Goal: Task Accomplishment & Management: Use online tool/utility

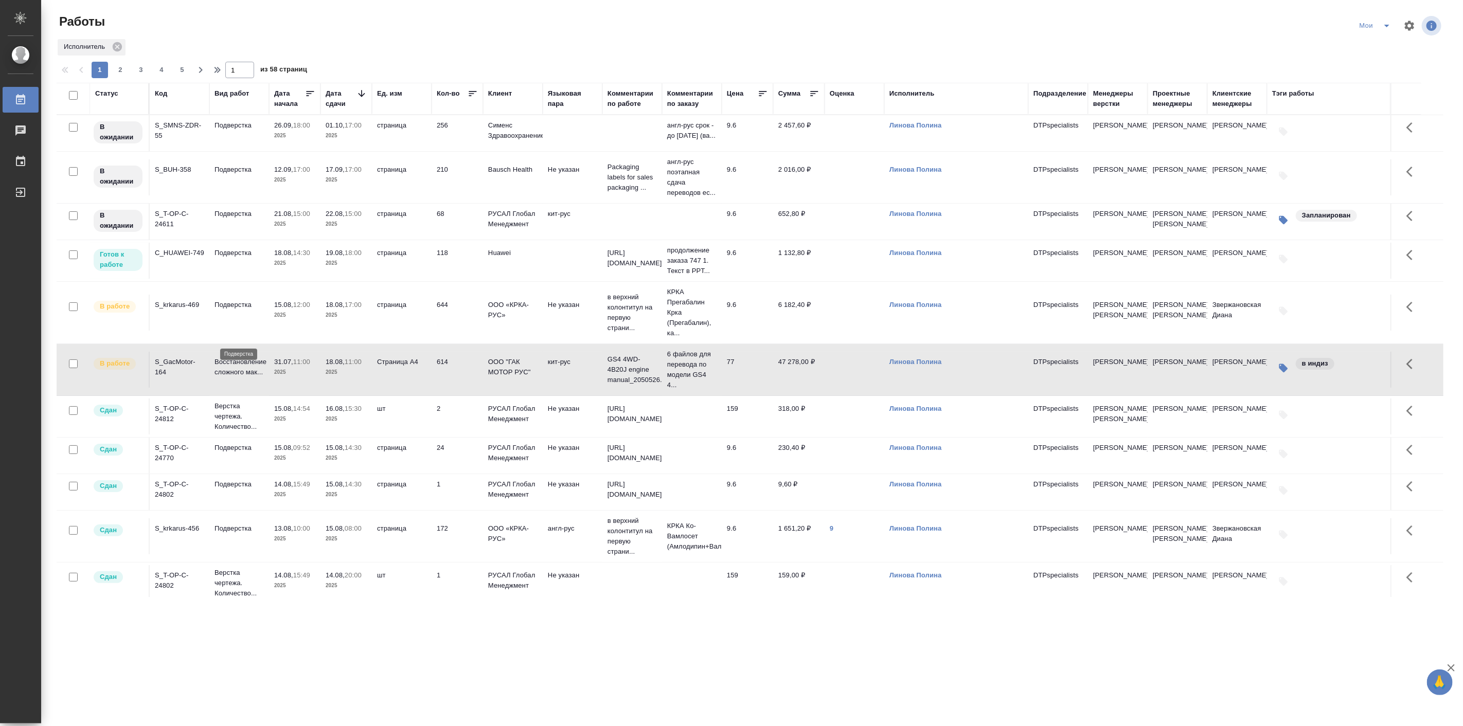
click at [254, 310] on p "Подверстка" at bounding box center [238, 305] width 49 height 10
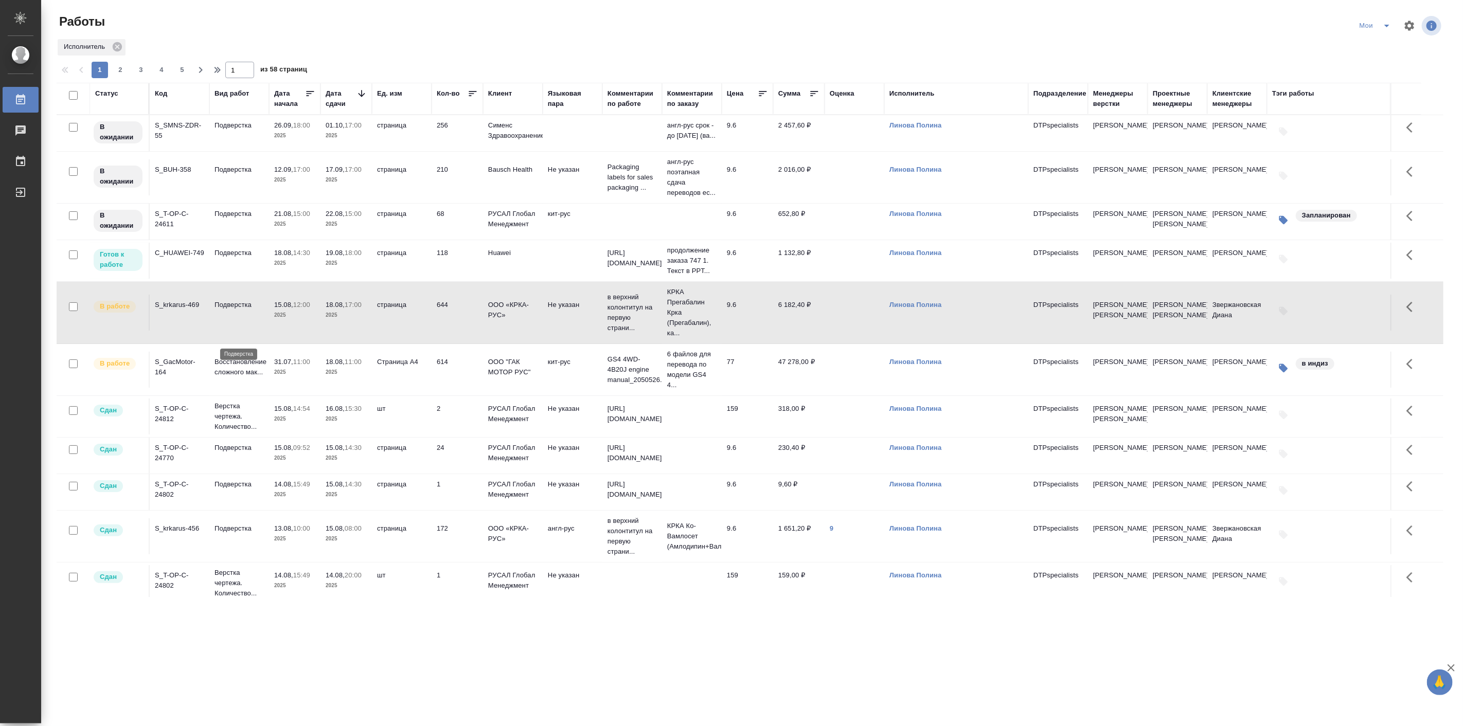
click at [254, 310] on p "Подверстка" at bounding box center [238, 305] width 49 height 10
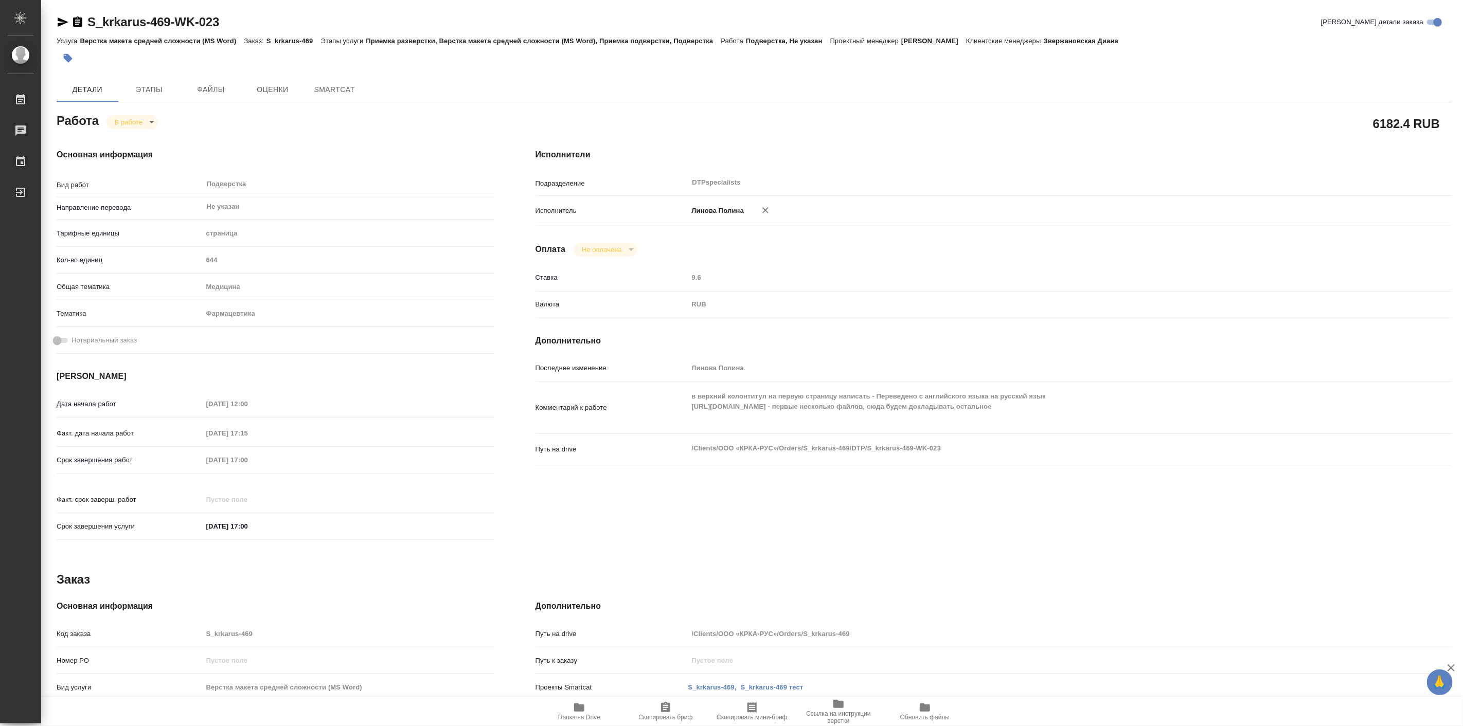
type textarea "x"
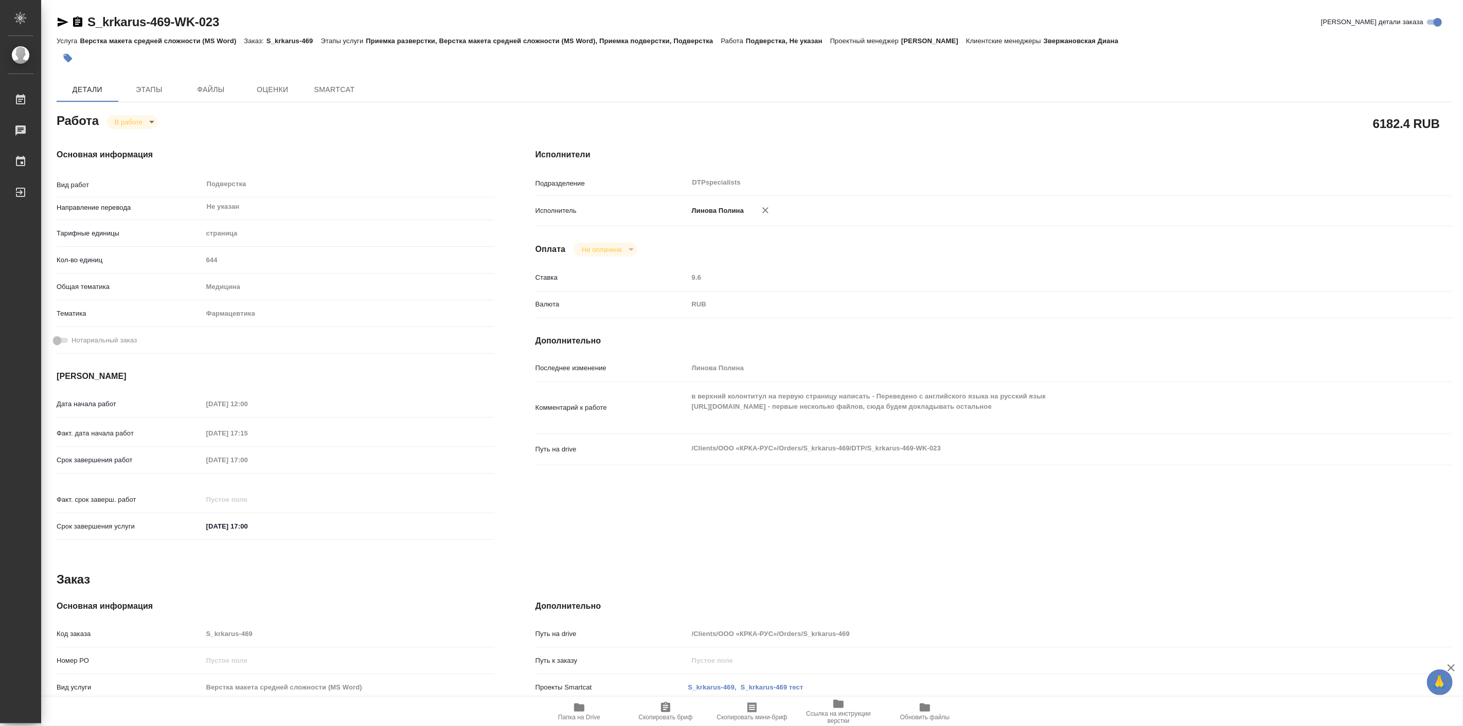
type textarea "x"
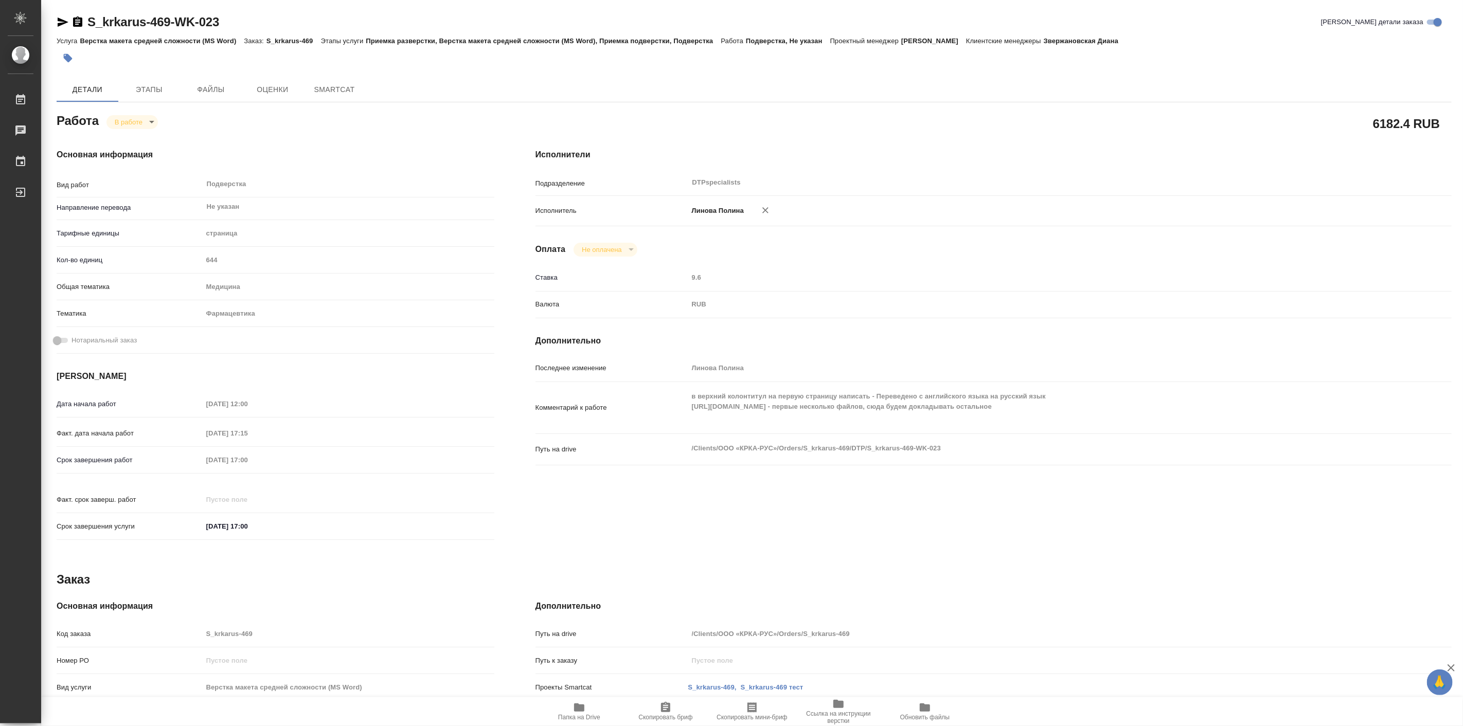
type textarea "x"
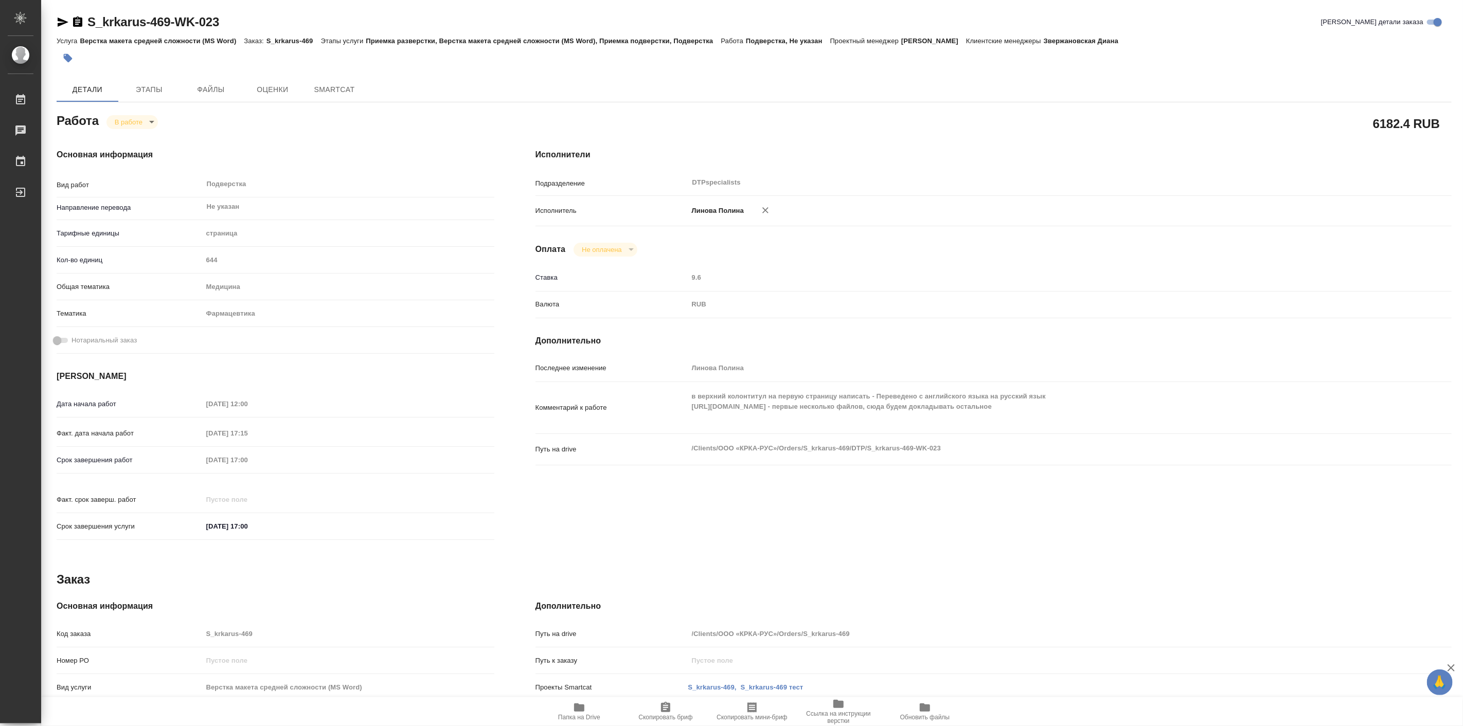
type textarea "x"
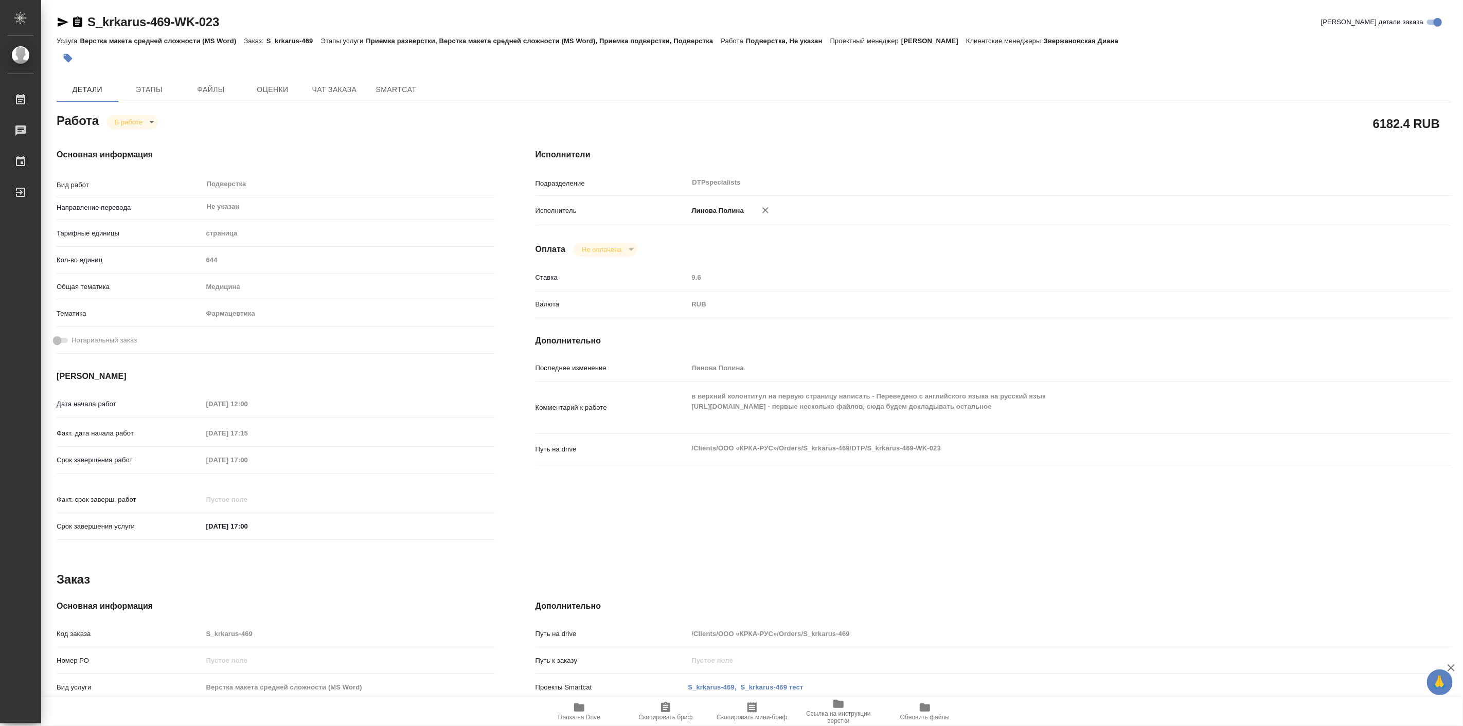
type textarea "x"
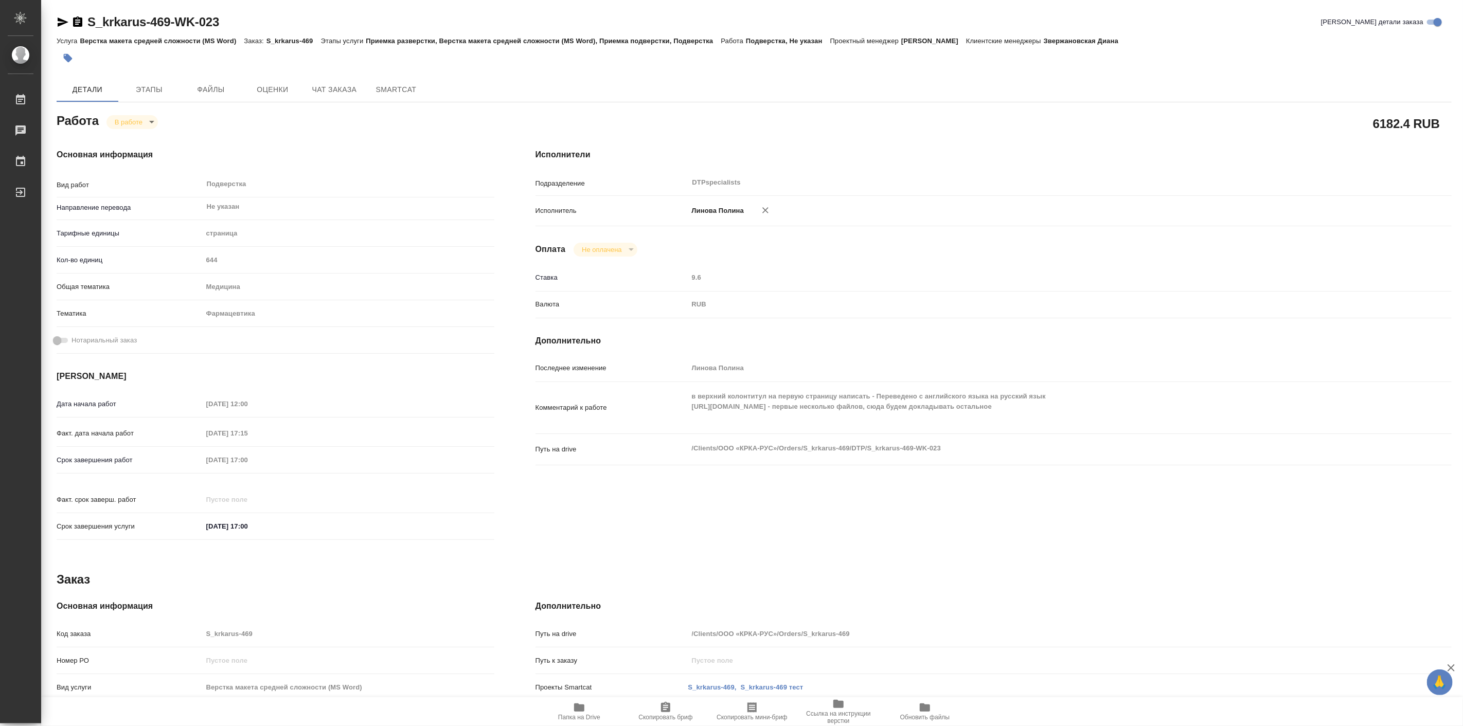
type textarea "x"
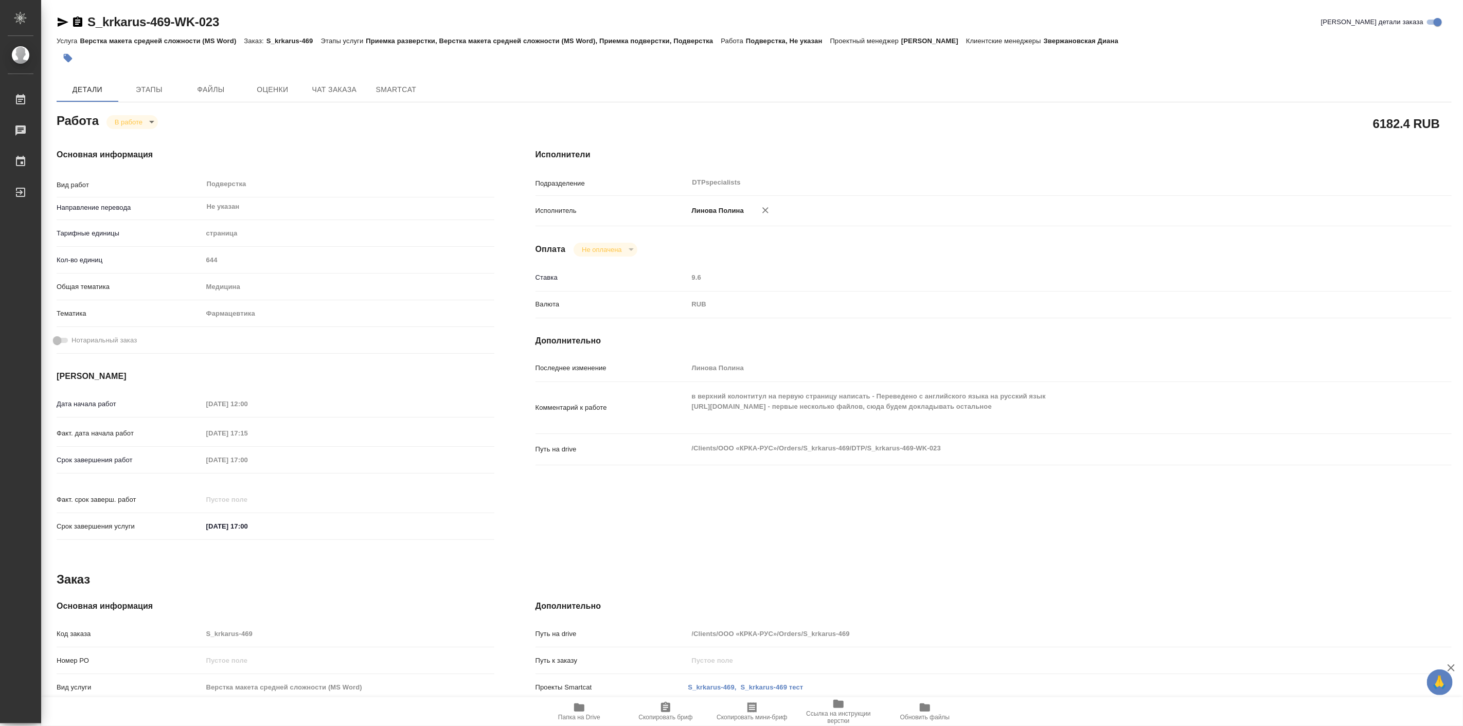
click at [580, 714] on span "Папка на Drive" at bounding box center [579, 717] width 42 height 7
click at [165, 88] on span "Этапы" at bounding box center [148, 89] width 49 height 13
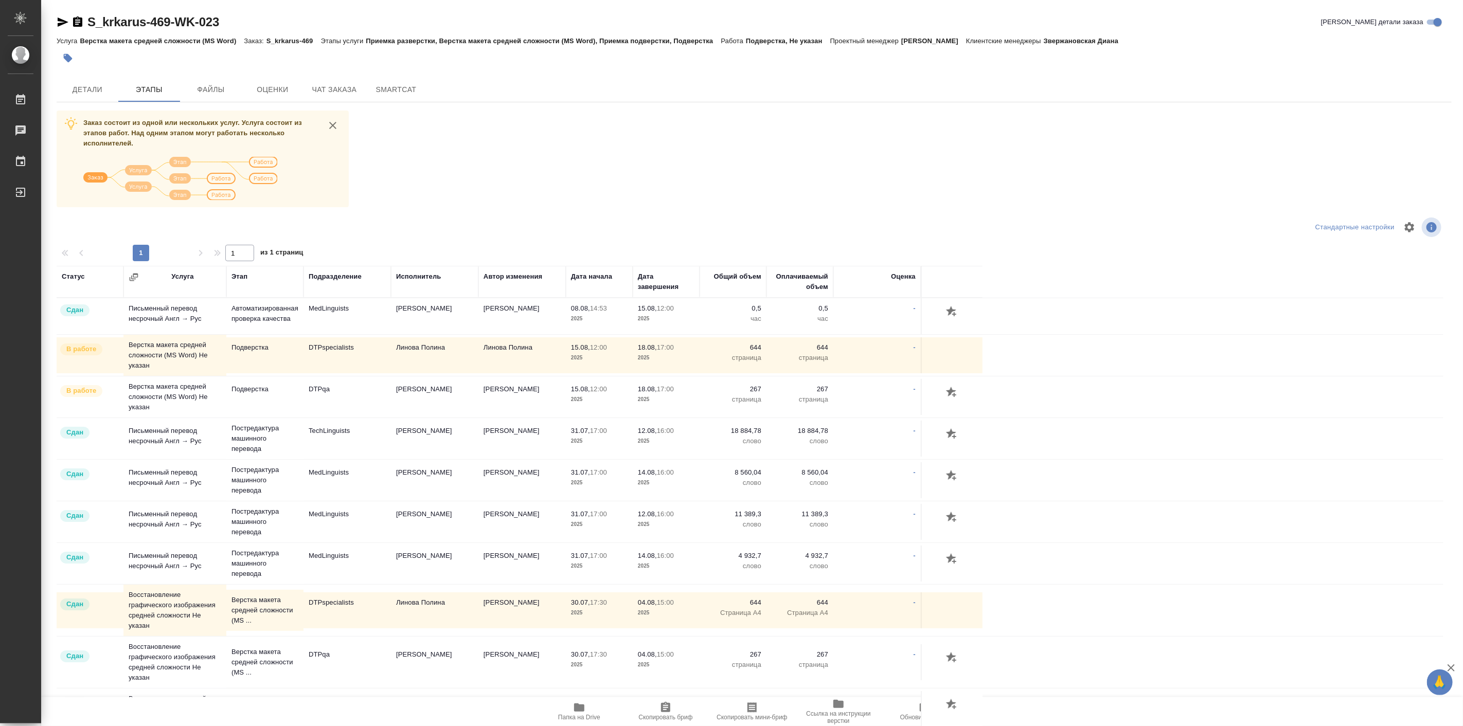
click at [303, 334] on td "DTPspecialists" at bounding box center [346, 316] width 87 height 36
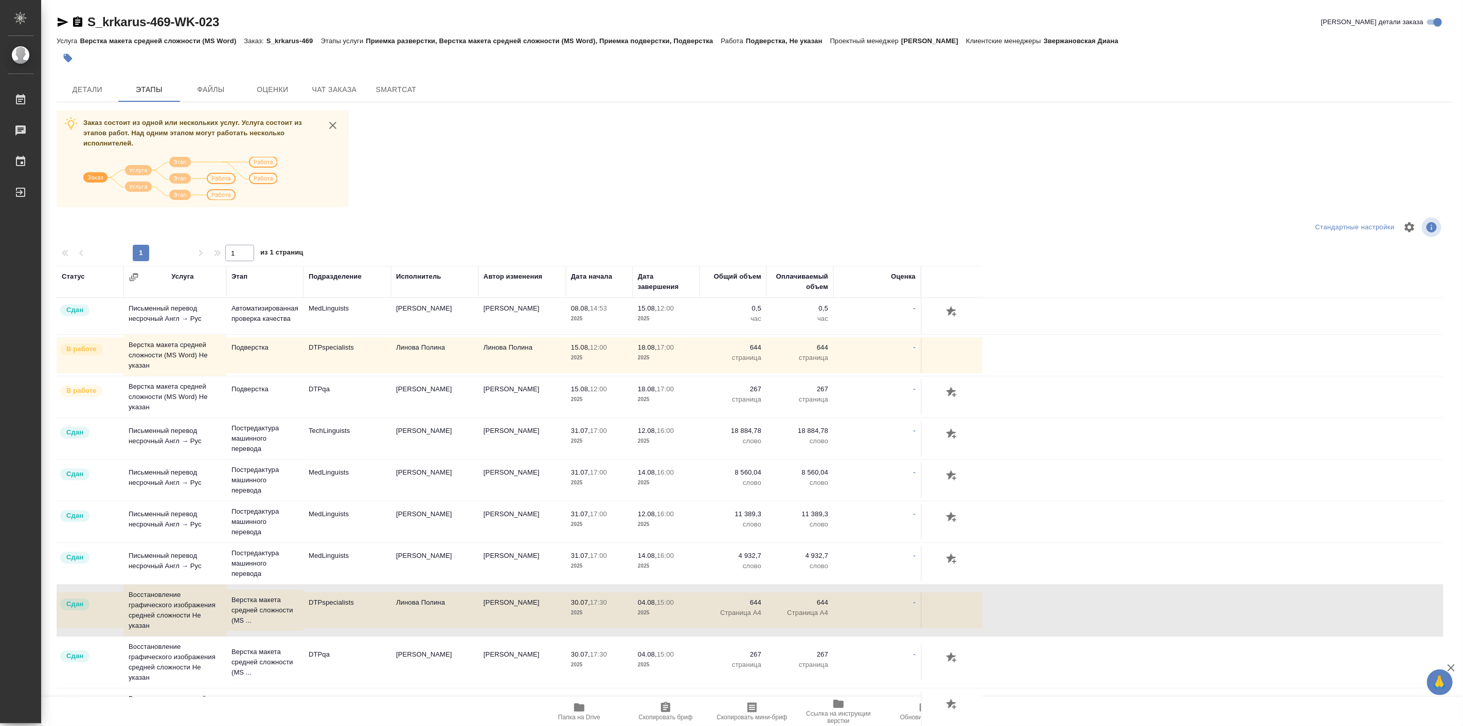
click at [303, 334] on td "DTPspecialists" at bounding box center [346, 316] width 87 height 36
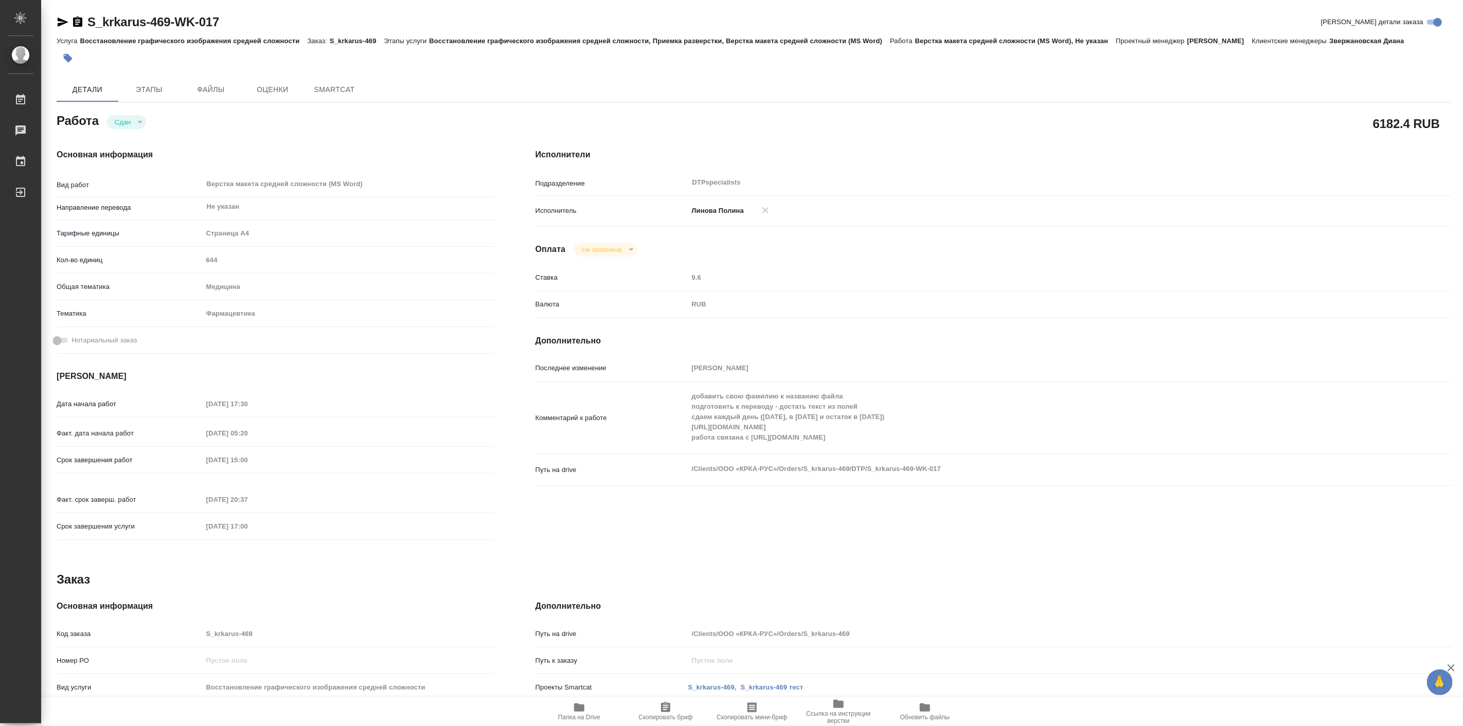
type textarea "x"
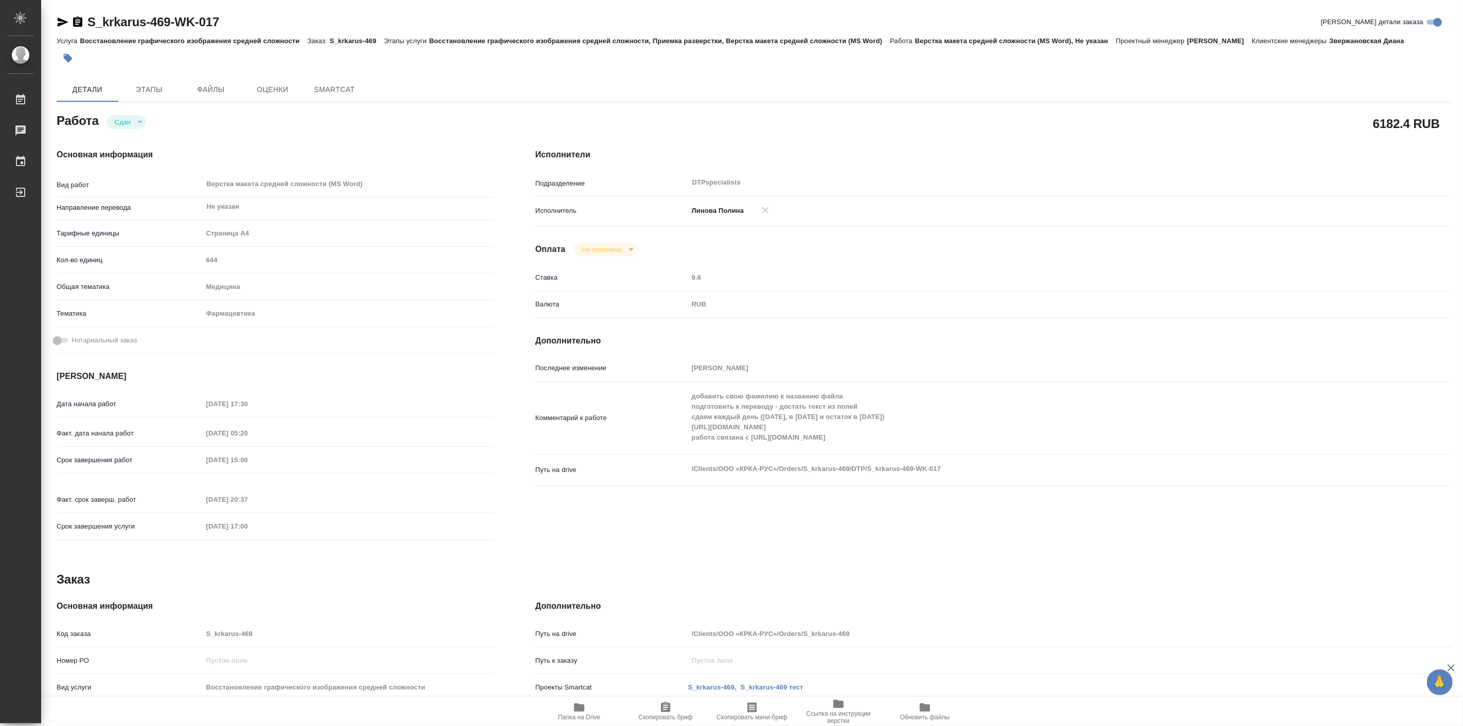
type textarea "x"
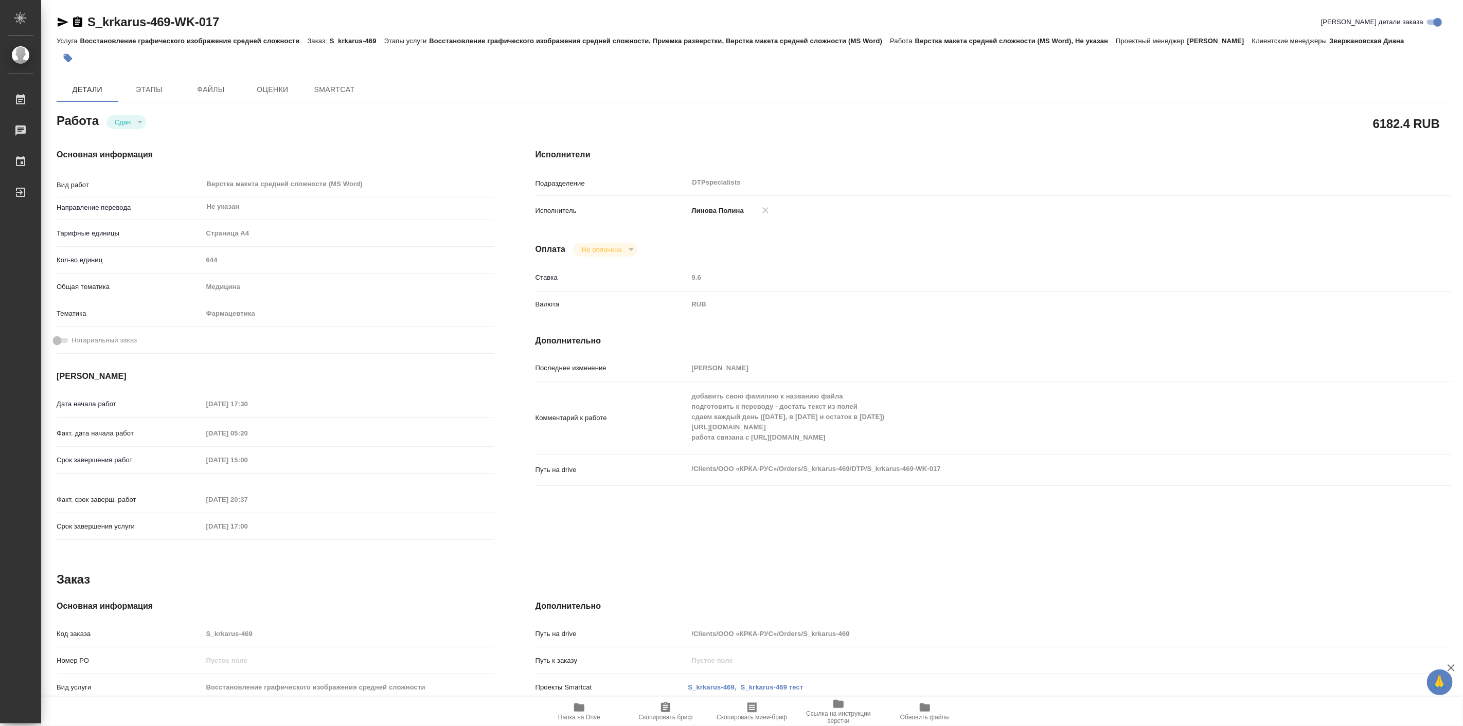
type textarea "x"
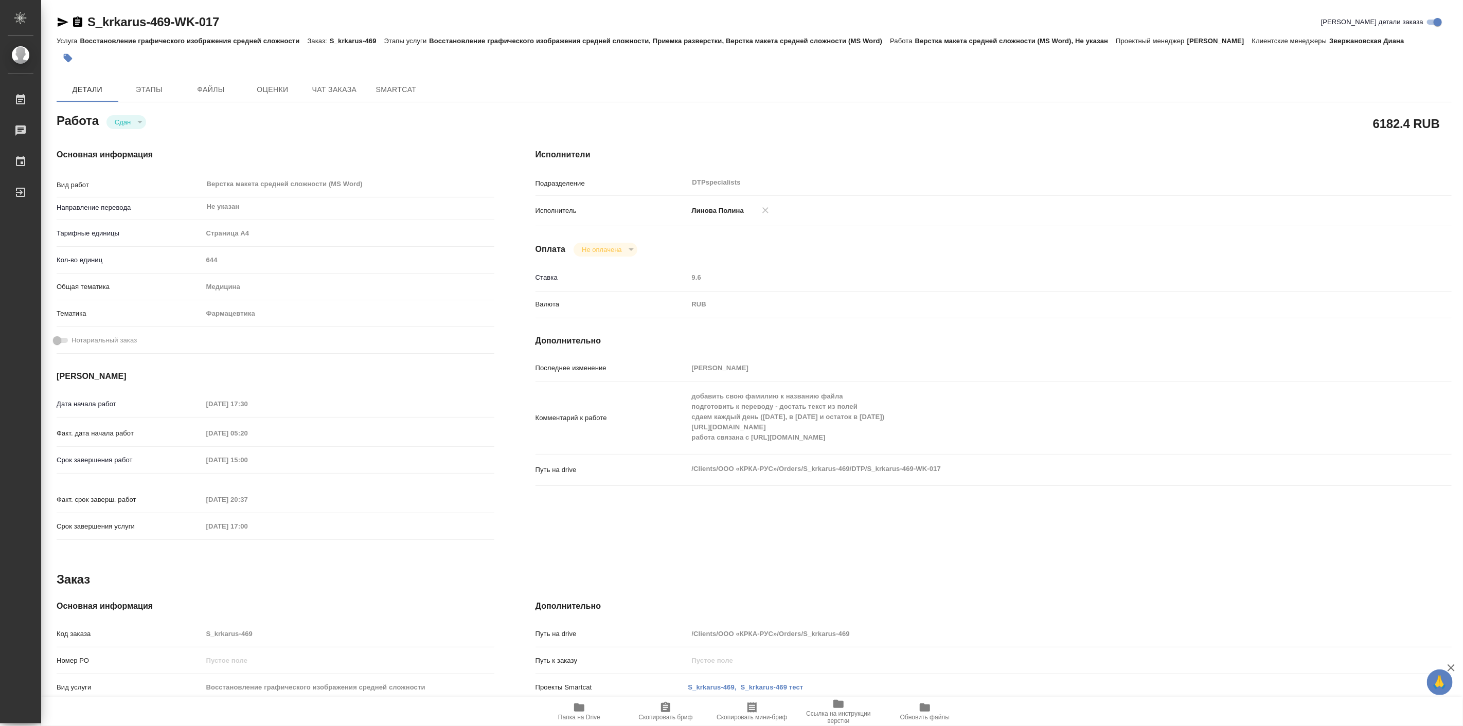
type textarea "x"
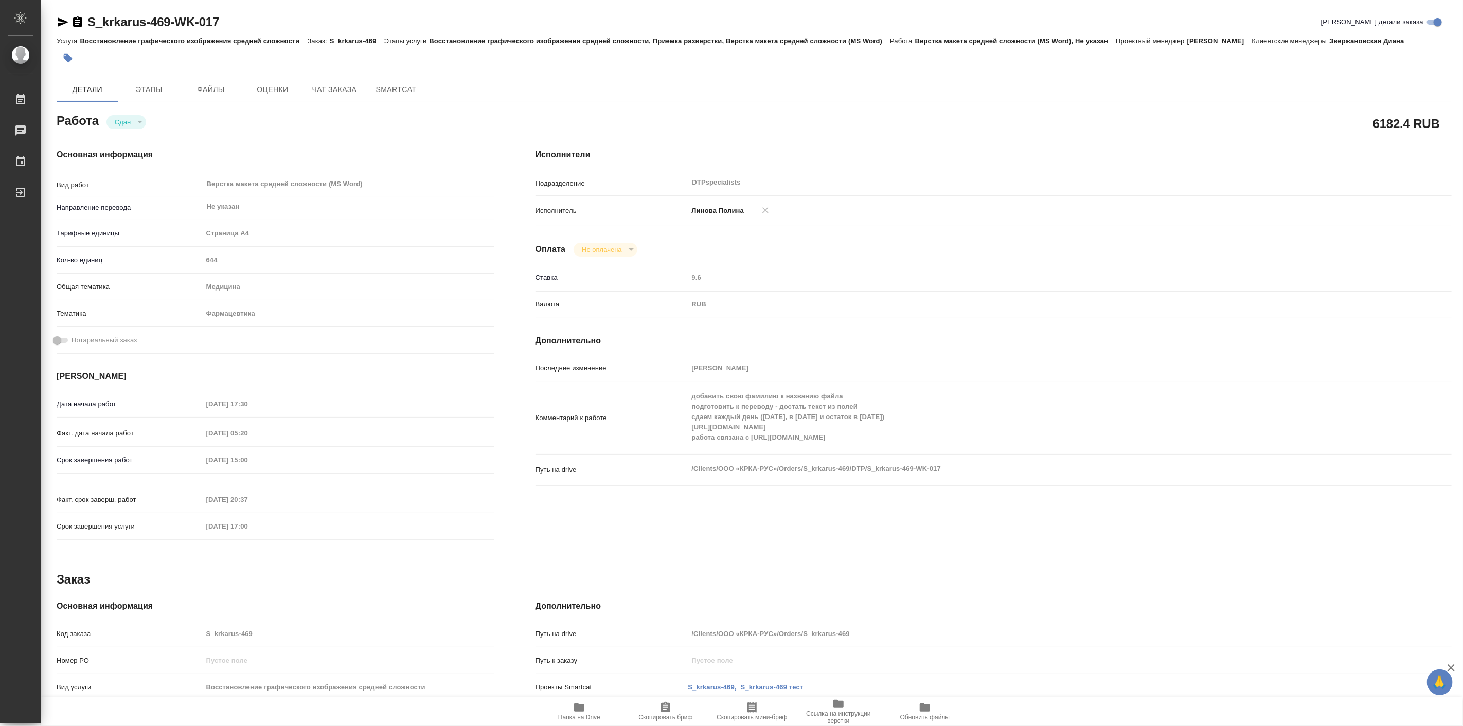
type textarea "x"
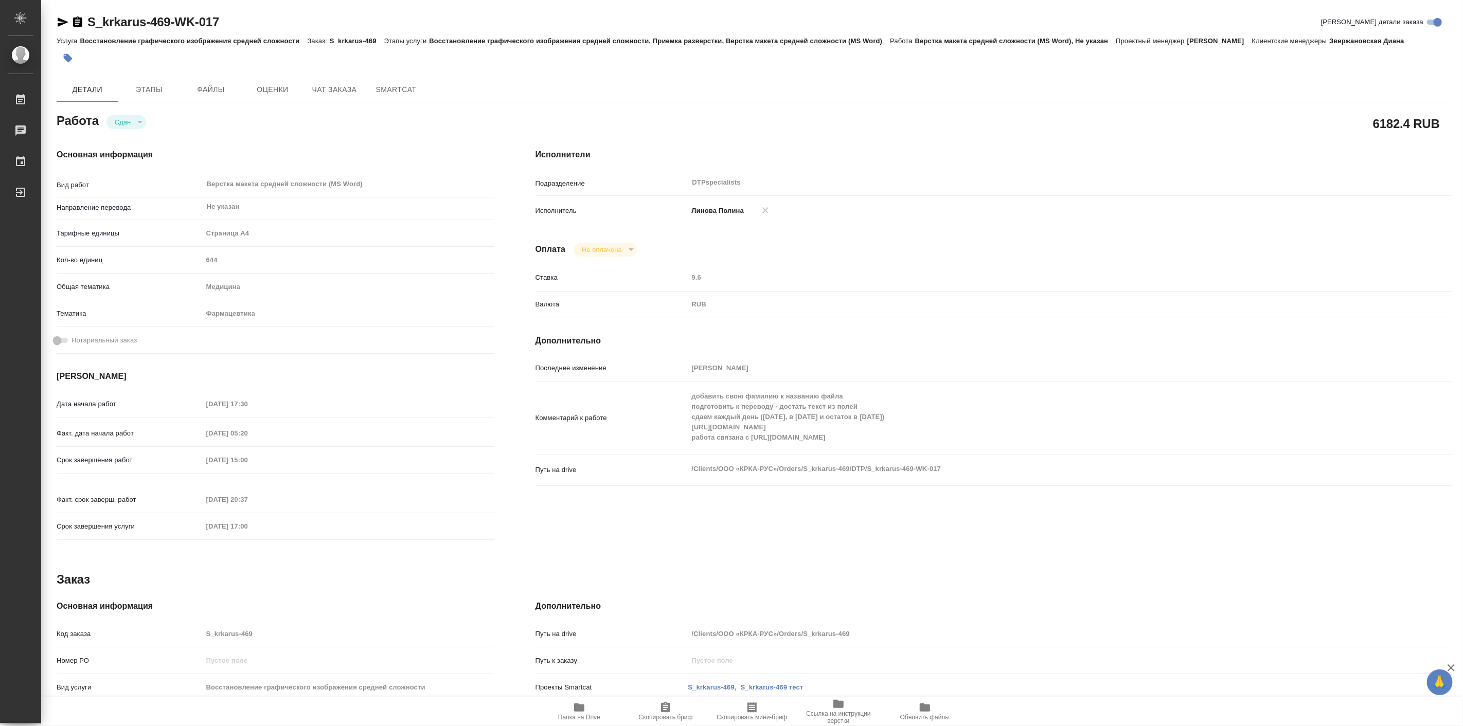
type textarea "x"
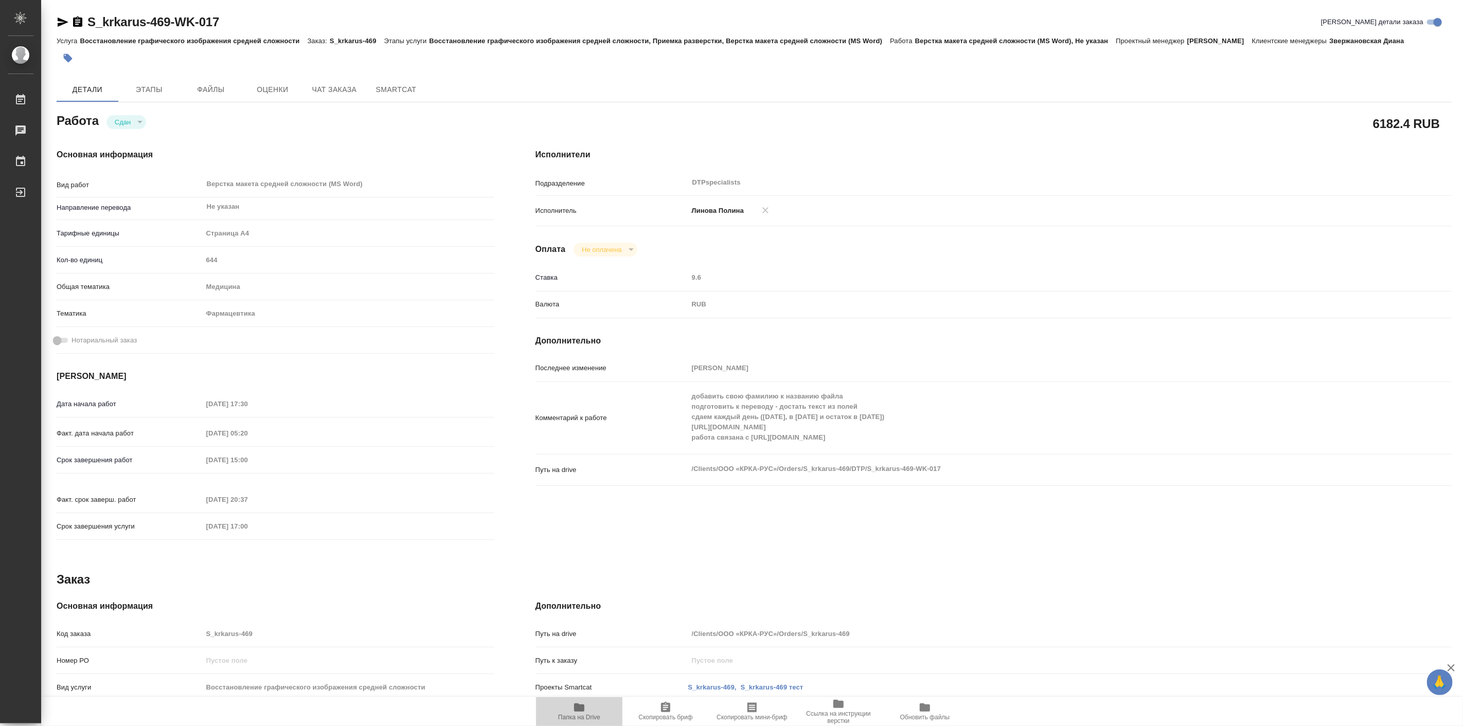
click at [582, 707] on icon "button" at bounding box center [579, 708] width 10 height 8
